Goal: Task Accomplishment & Management: Manage account settings

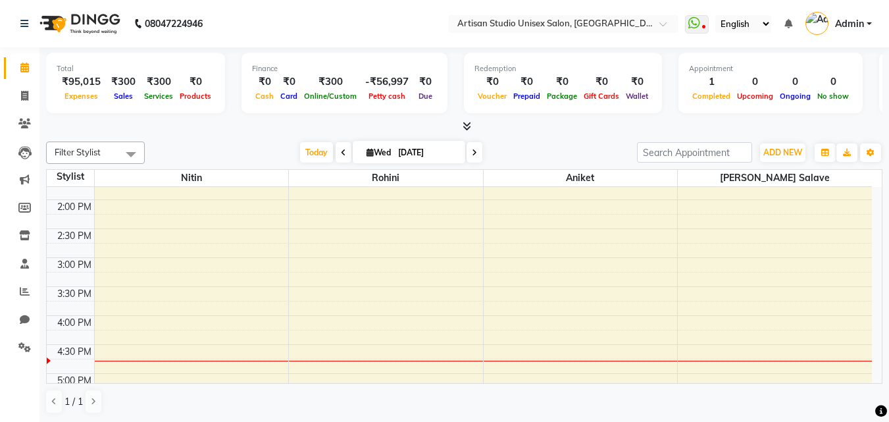
scroll to position [395, 0]
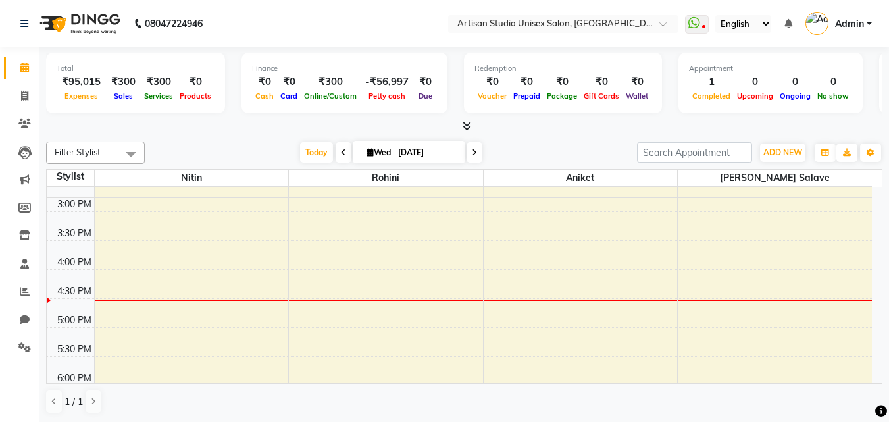
click at [561, 281] on div "8:00 AM 8:30 AM 9:00 AM 9:30 AM 10:00 AM 10:30 AM 11:00 AM 11:30 AM 12:00 PM 12…" at bounding box center [459, 197] width 825 height 810
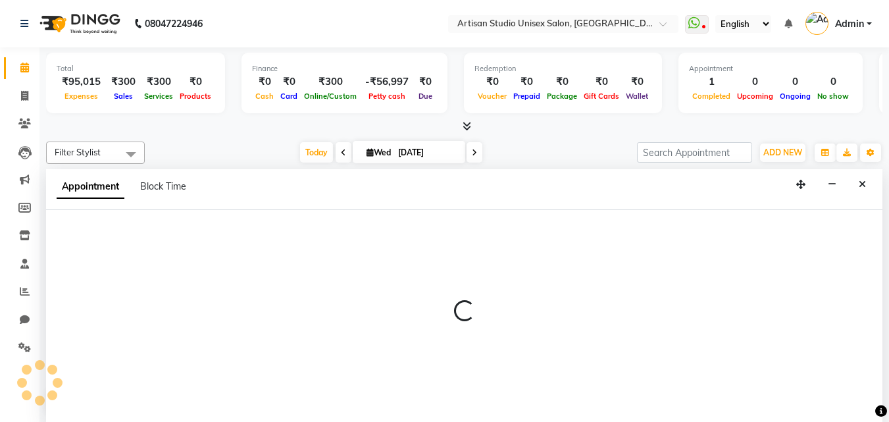
select select "51857"
select select "tentative"
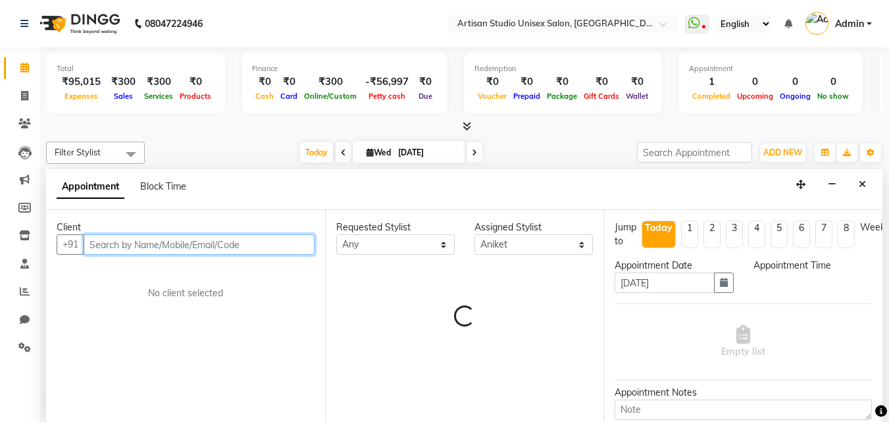
select select "975"
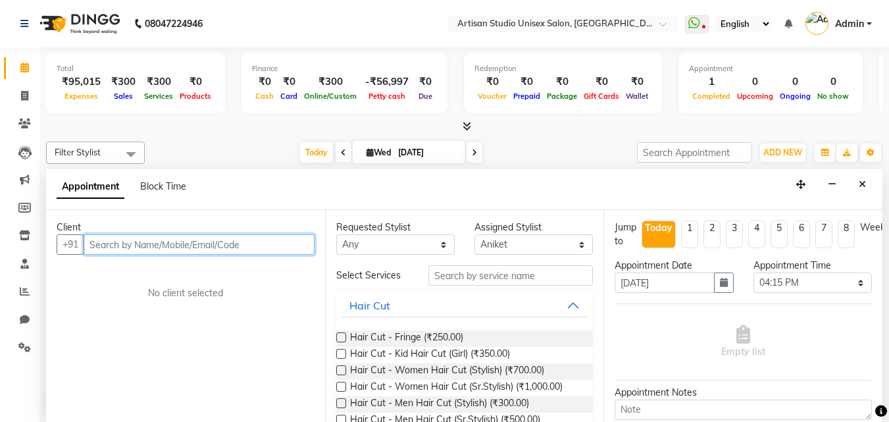
scroll to position [1, 0]
click at [240, 251] on input "text" at bounding box center [199, 244] width 231 height 20
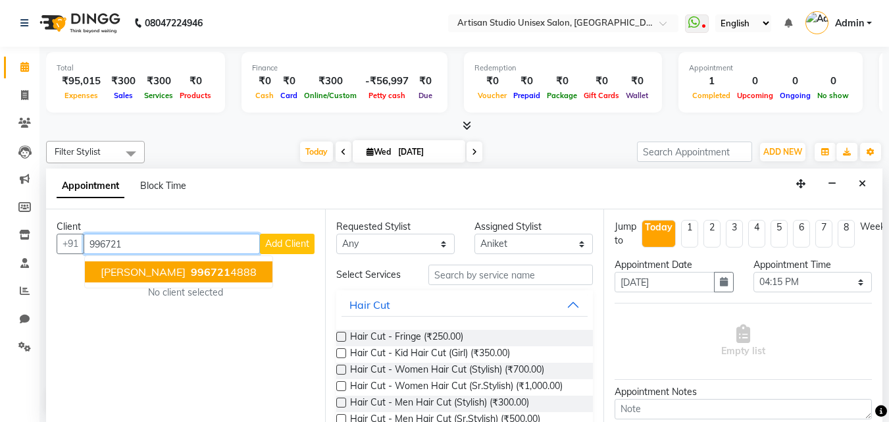
click at [232, 272] on button "[PERSON_NAME] 996721 4888" at bounding box center [179, 271] width 188 height 21
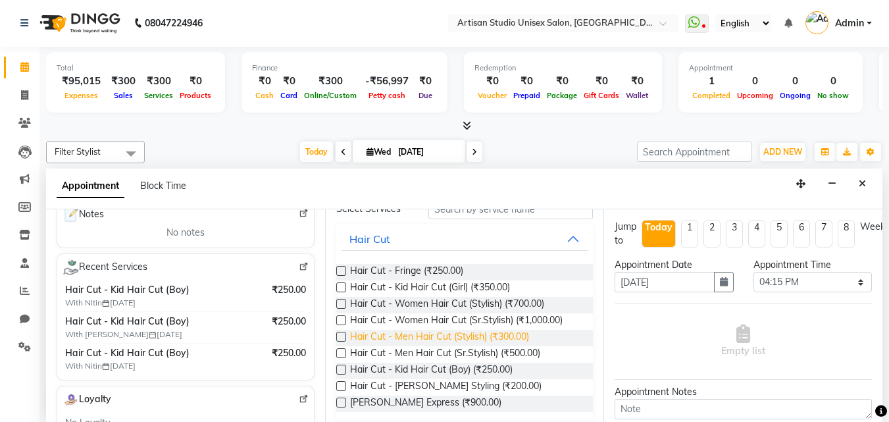
scroll to position [197, 0]
type input "9967214888"
click at [491, 370] on span "Hair Cut - Kid Hair Cut (Boy) (₹250.00)" at bounding box center [431, 371] width 163 height 16
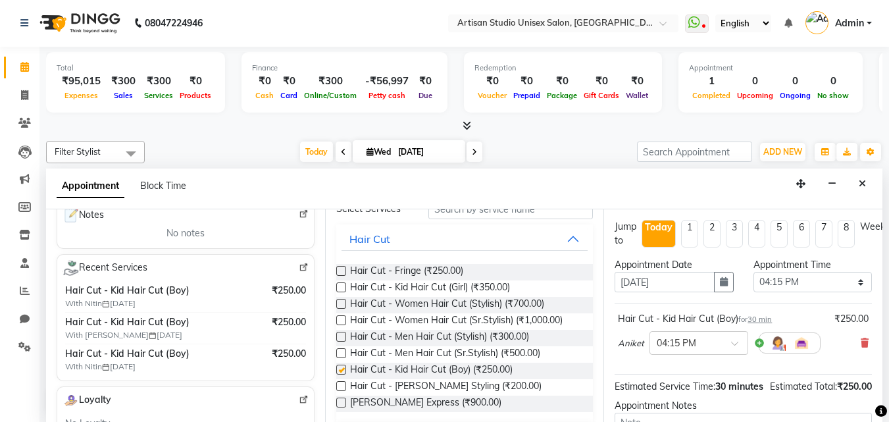
checkbox input "false"
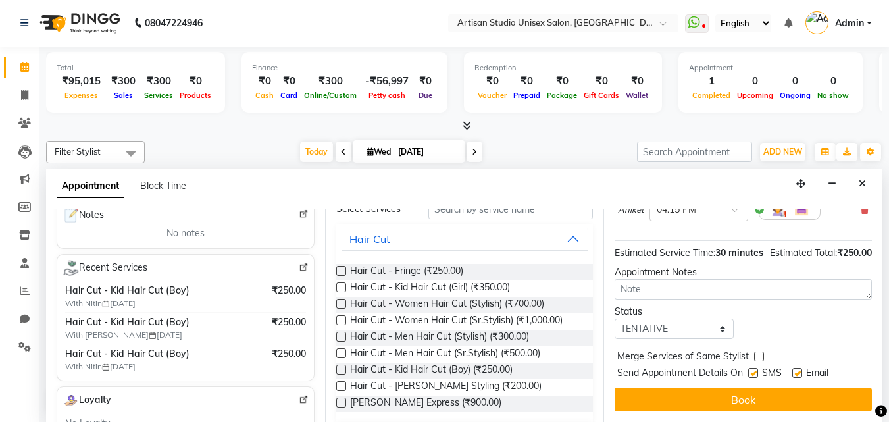
scroll to position [157, 0]
click at [751, 368] on label at bounding box center [753, 373] width 10 height 10
click at [751, 370] on input "checkbox" at bounding box center [752, 374] width 9 height 9
checkbox input "false"
click at [802, 368] on label at bounding box center [797, 373] width 10 height 10
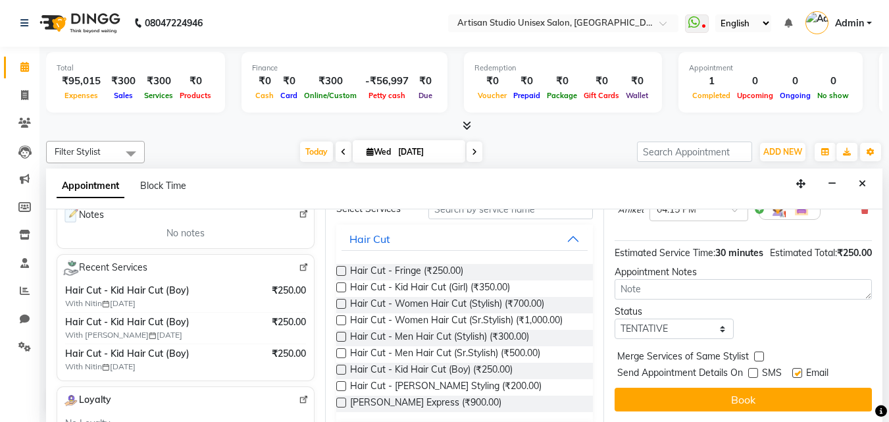
click at [801, 370] on input "checkbox" at bounding box center [796, 374] width 9 height 9
checkbox input "false"
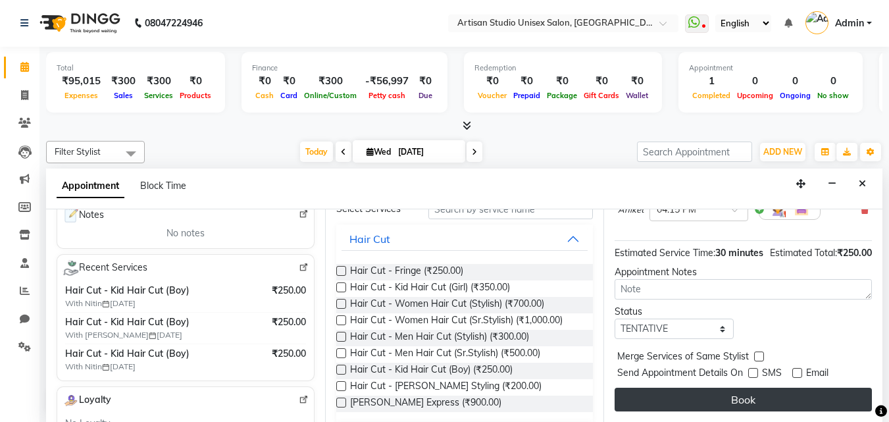
click at [796, 390] on button "Book" at bounding box center [743, 400] width 257 height 24
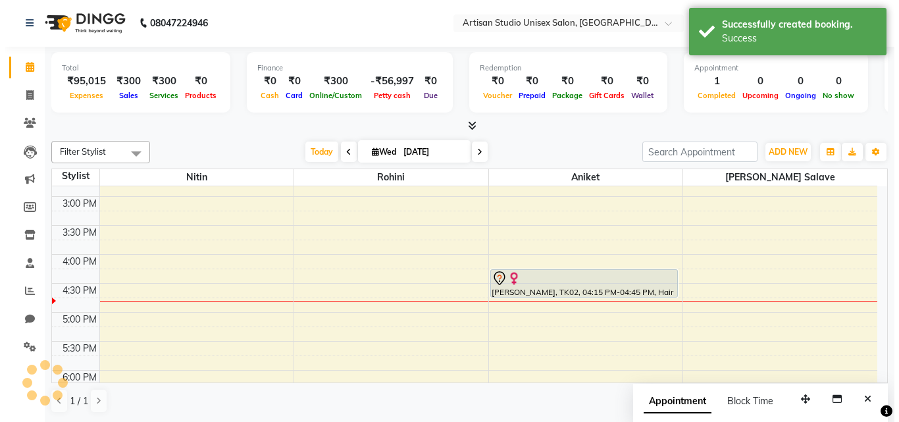
scroll to position [0, 0]
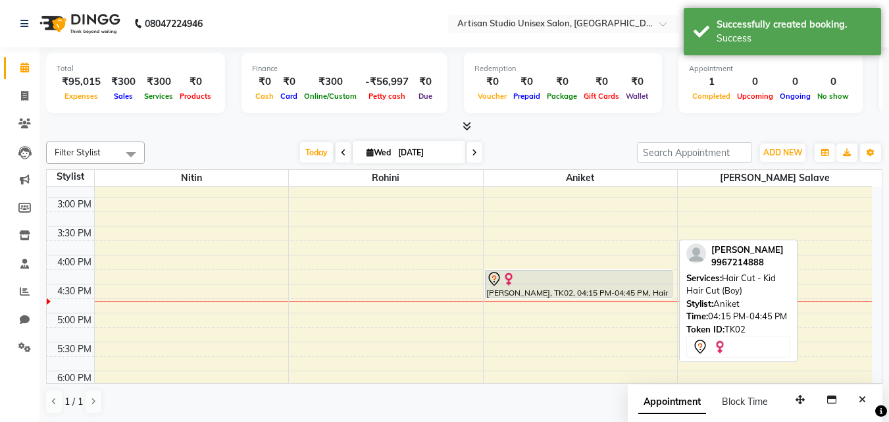
click at [600, 287] on div "[PERSON_NAME], TK02, 04:15 PM-04:45 PM, Hair Cut - Kid Hair Cut (Boy)" at bounding box center [579, 283] width 186 height 27
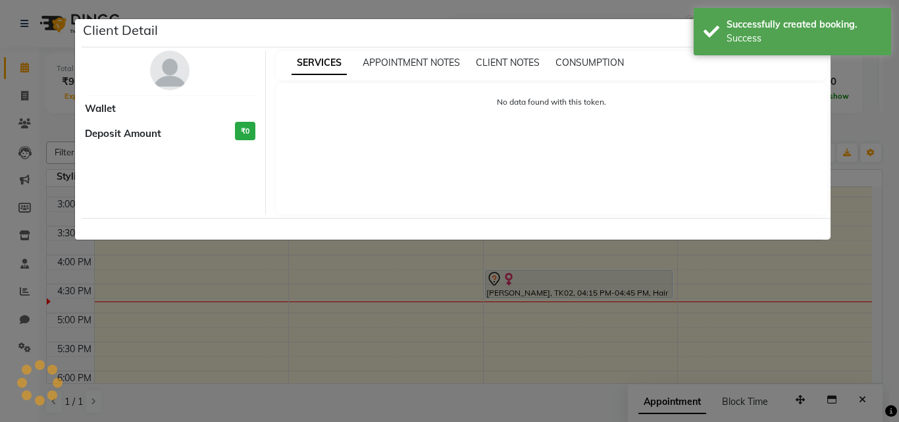
select select "7"
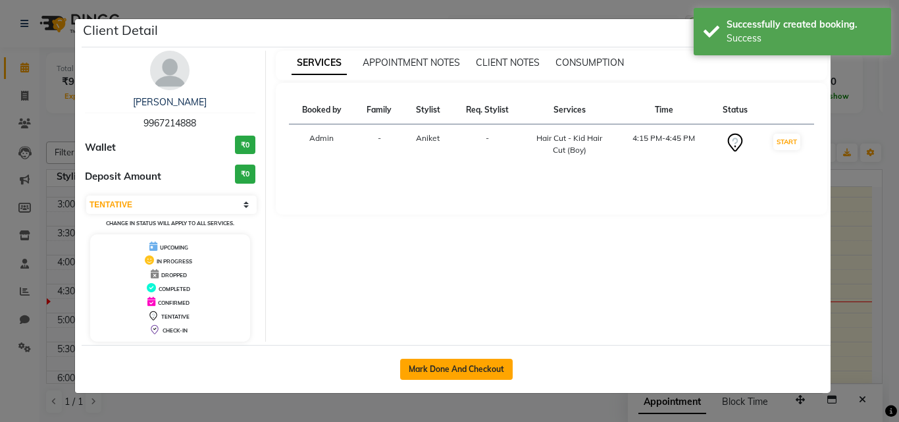
click at [494, 372] on button "Mark Done And Checkout" at bounding box center [456, 369] width 113 height 21
select select "4913"
select select "service"
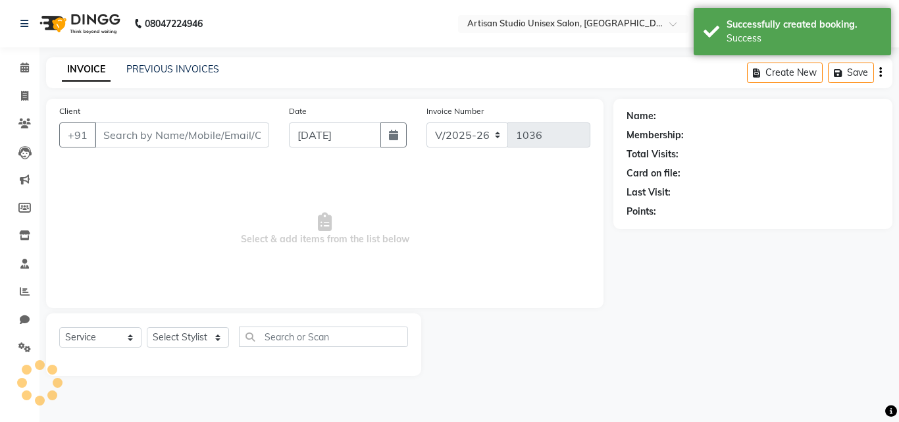
type input "9967214888"
select select "51857"
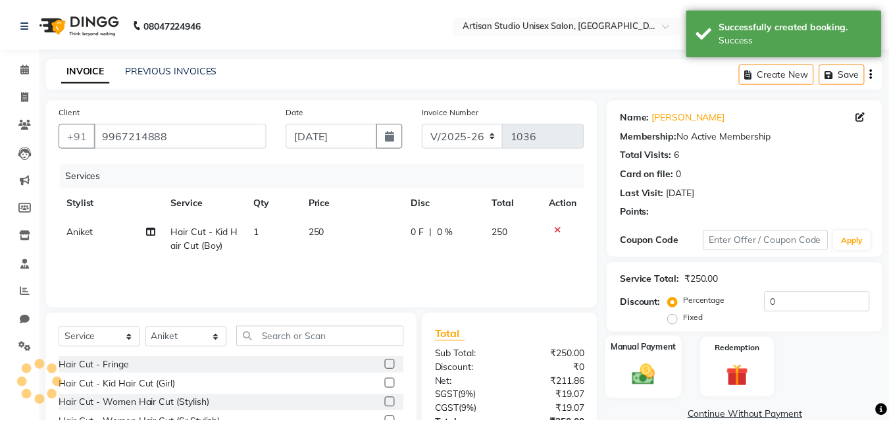
scroll to position [66, 0]
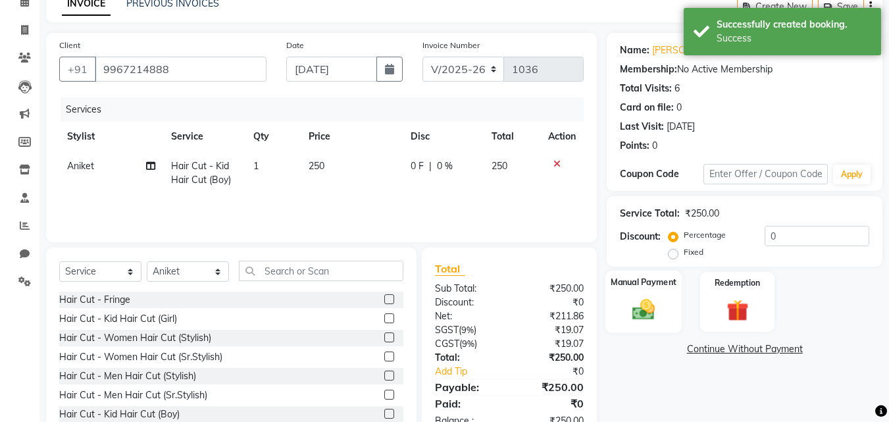
click at [658, 313] on img at bounding box center [643, 309] width 37 height 26
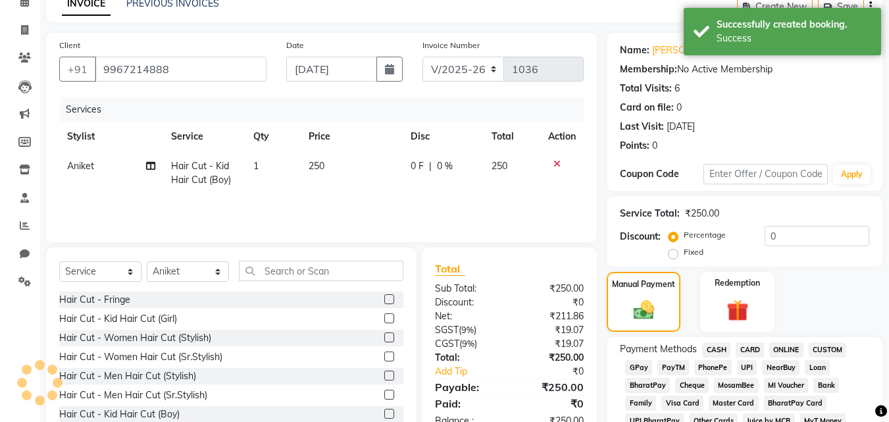
click at [780, 348] on span "ONLINE" at bounding box center [786, 349] width 34 height 15
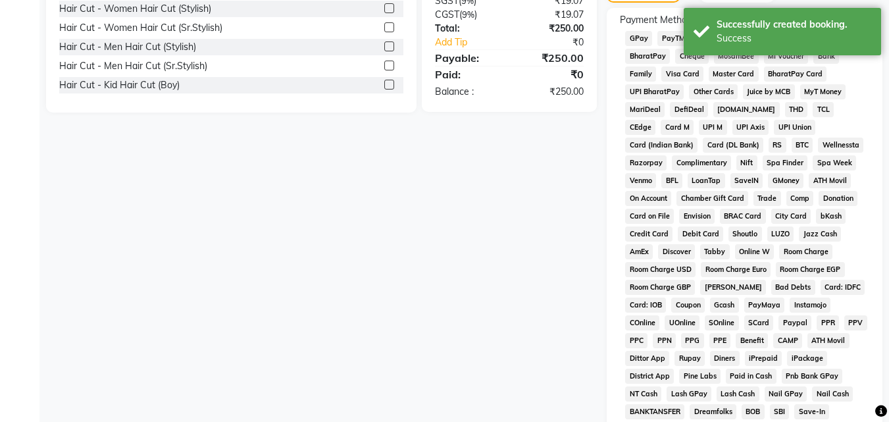
scroll to position [526, 0]
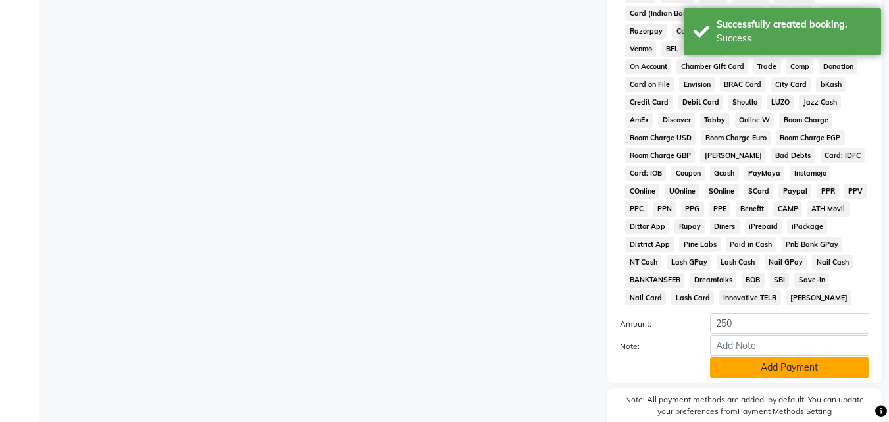
click at [779, 359] on button "Add Payment" at bounding box center [789, 367] width 159 height 20
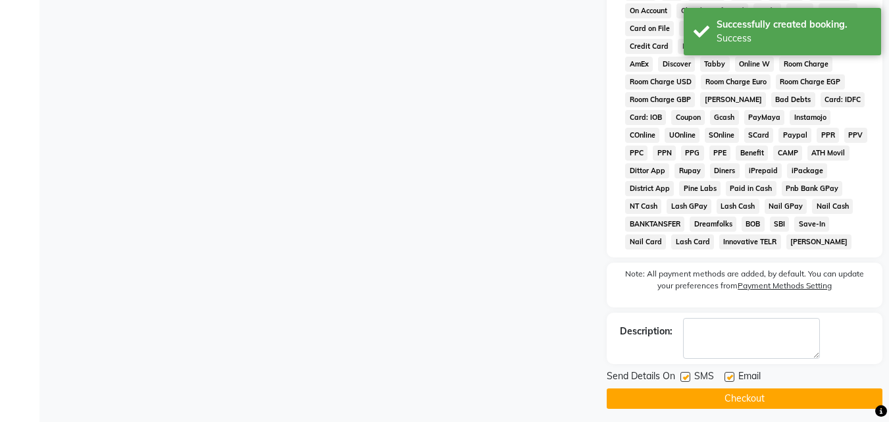
scroll to position [589, 0]
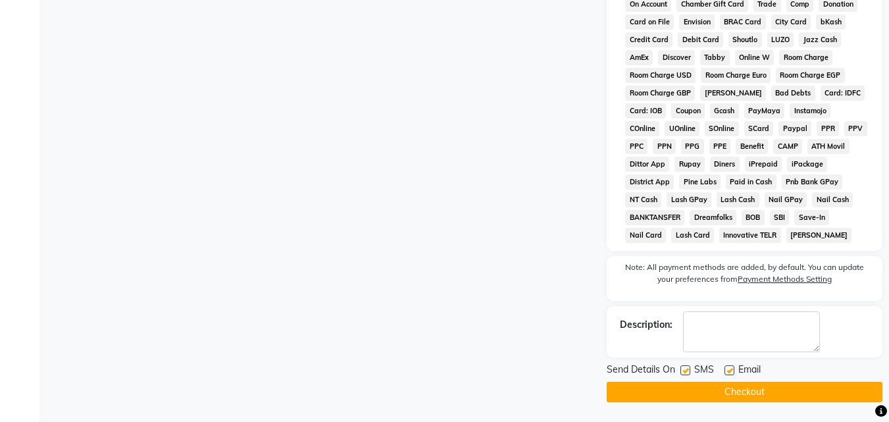
click at [686, 374] on label at bounding box center [685, 370] width 10 height 10
click at [686, 374] on input "checkbox" at bounding box center [684, 371] width 9 height 9
checkbox input "false"
click at [727, 372] on label at bounding box center [730, 370] width 10 height 10
click at [727, 372] on input "checkbox" at bounding box center [729, 371] width 9 height 9
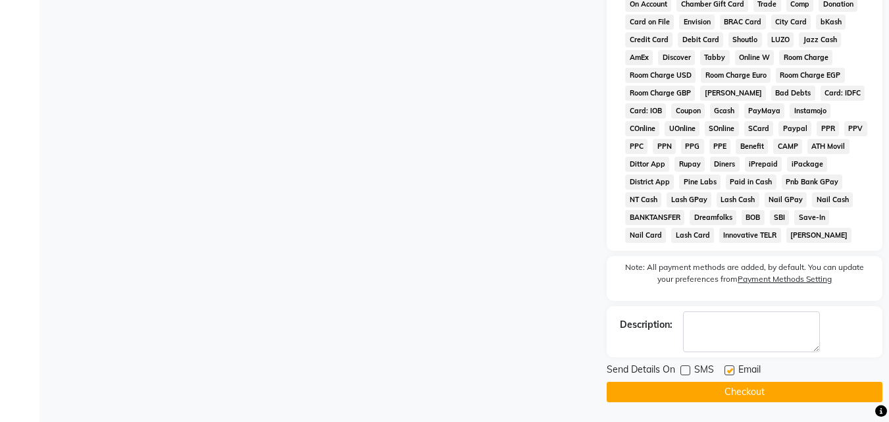
checkbox input "false"
click at [727, 382] on button "Checkout" at bounding box center [745, 392] width 276 height 20
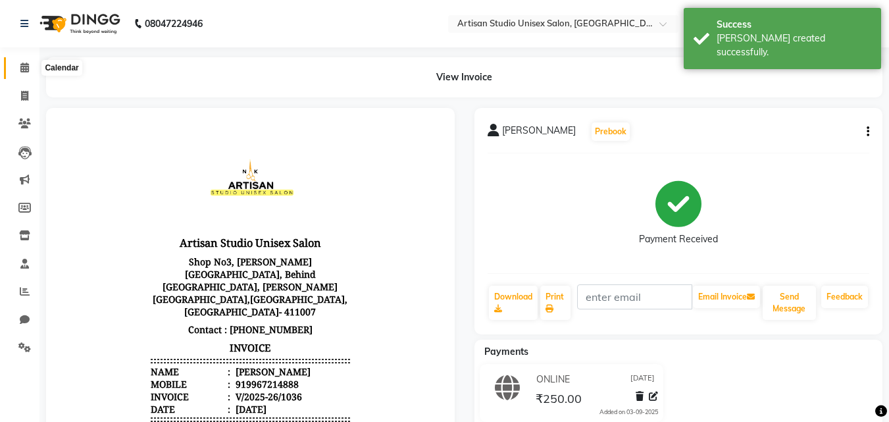
click at [31, 64] on span at bounding box center [24, 68] width 23 height 15
